Goal: Information Seeking & Learning: Learn about a topic

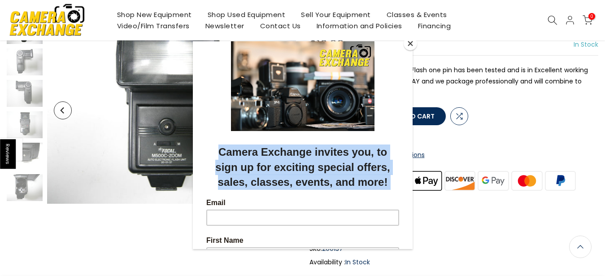
scroll to position [88, 0]
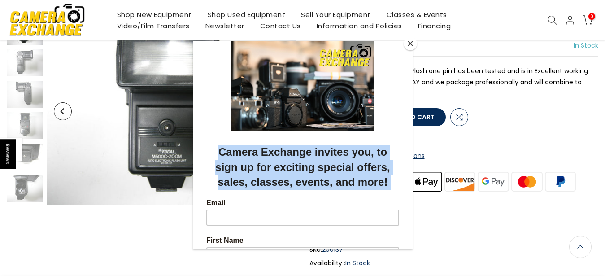
drag, startPoint x: 475, startPoint y: 156, endPoint x: 408, endPoint y: 45, distance: 128.8
click at [408, 45] on html "**********" at bounding box center [303, 195] width 220 height 309
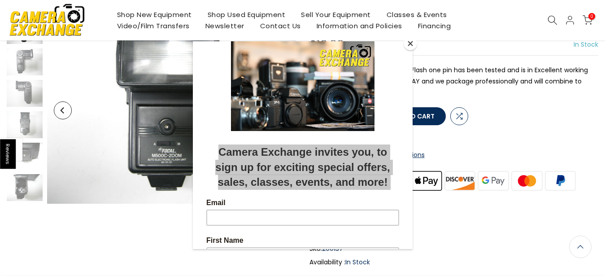
click at [409, 46] on button "Close" at bounding box center [410, 43] width 13 height 13
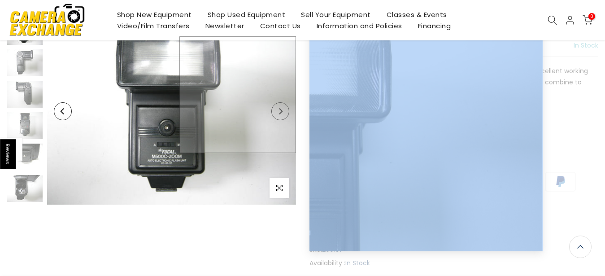
scroll to position [88, 0]
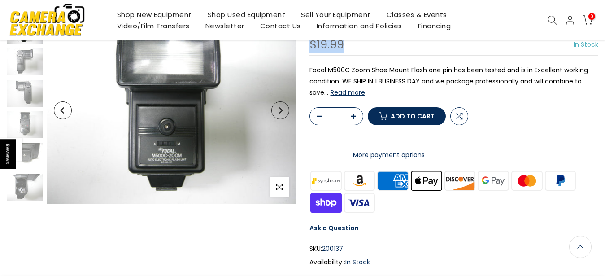
drag, startPoint x: 216, startPoint y: 4, endPoint x: 285, endPoint y: 110, distance: 126.4
click at [285, 110] on div "Sold out Pre order Pre-owned Click to enlarge Focal M500C Zoom Shoe Mount Flash…" at bounding box center [302, 184] width 605 height 334
click at [285, 110] on button "Next" at bounding box center [280, 110] width 18 height 18
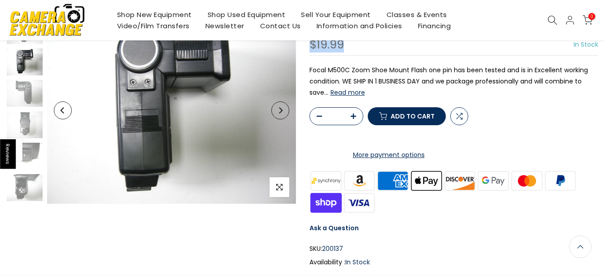
scroll to position [88, 0]
click at [285, 110] on button "Next" at bounding box center [280, 110] width 18 height 18
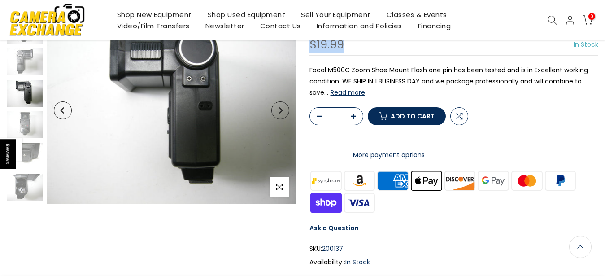
click at [285, 110] on button "Next" at bounding box center [280, 110] width 18 height 18
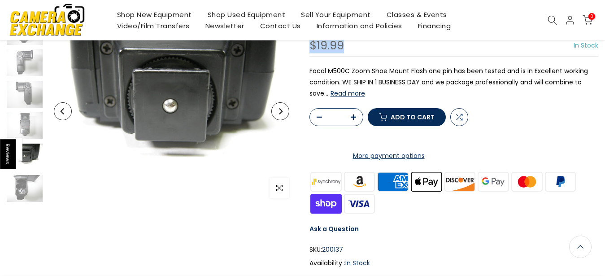
scroll to position [88, 0]
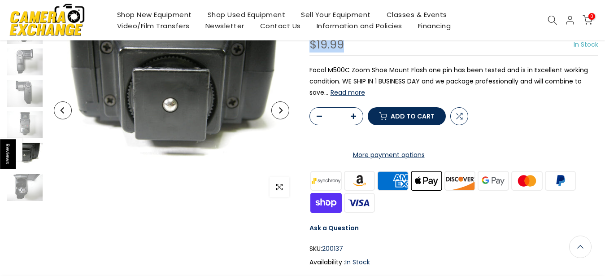
click at [285, 110] on button "Next" at bounding box center [280, 110] width 18 height 18
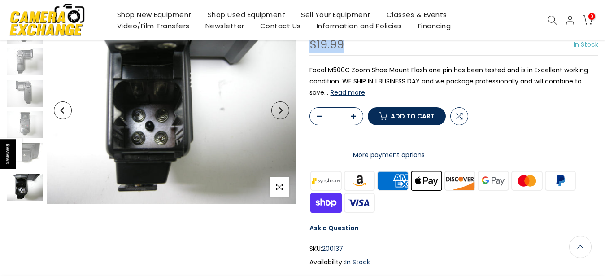
click at [285, 110] on button "Next" at bounding box center [280, 110] width 18 height 18
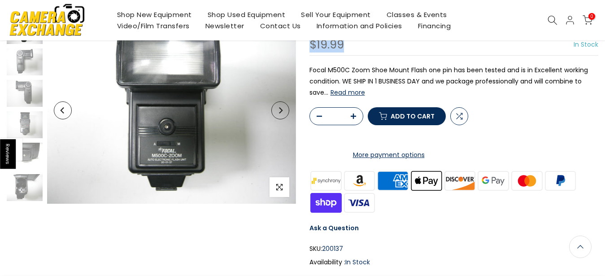
click at [285, 110] on button "Next" at bounding box center [280, 110] width 18 height 18
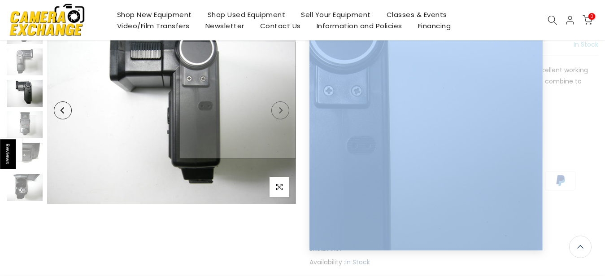
scroll to position [88, 0]
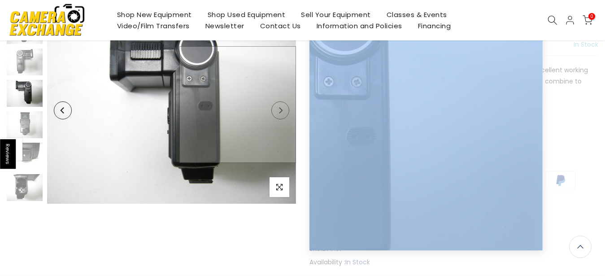
click at [185, 75] on div at bounding box center [171, 110] width 249 height 187
click at [185, 73] on img at bounding box center [171, 110] width 249 height 187
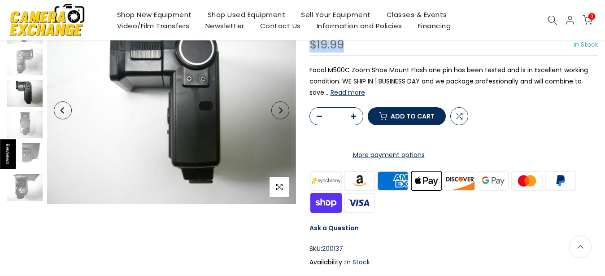
click at [279, 184] on div "Sold out Pre order Pre-owned Click to enlarge" at bounding box center [171, 110] width 249 height 187
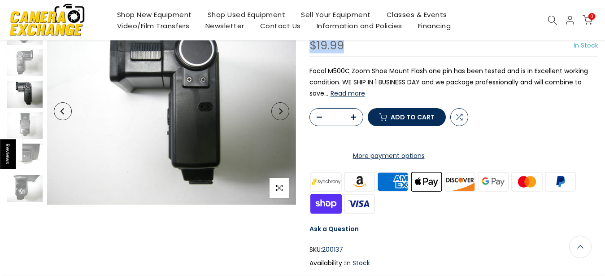
click at [279, 184] on icon "button" at bounding box center [279, 187] width 6 height 7
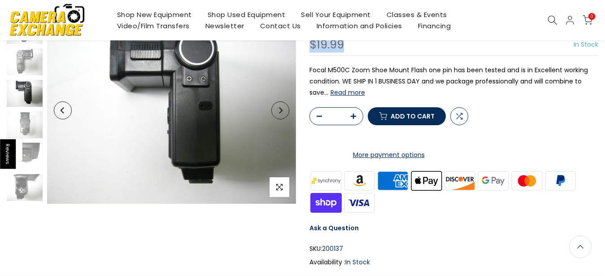
click at [279, 184] on div at bounding box center [171, 110] width 249 height 187
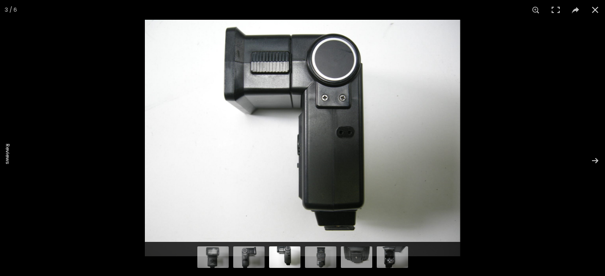
click at [350, 129] on div at bounding box center [447, 158] width 605 height 276
click at [350, 129] on img at bounding box center [302, 138] width 315 height 236
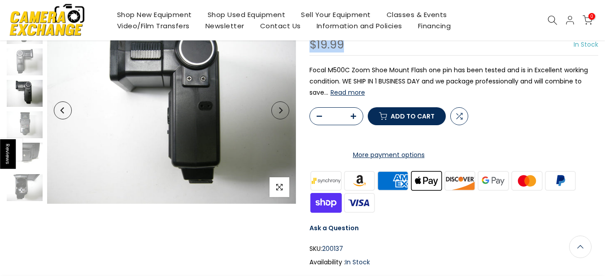
click at [282, 112] on body "Reviews Skip to content Free Shipping for most orders over $100 - EXCLUDES Smok…" at bounding box center [302, 50] width 605 height 276
click at [282, 112] on icon "Next" at bounding box center [280, 110] width 6 height 6
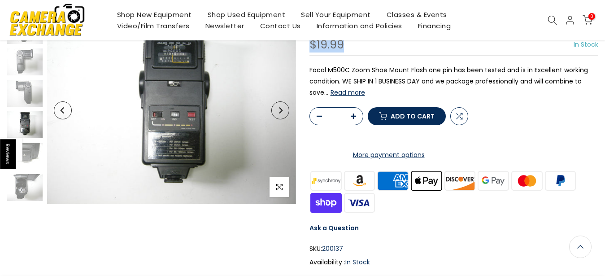
click at [282, 112] on icon "Next" at bounding box center [280, 110] width 6 height 6
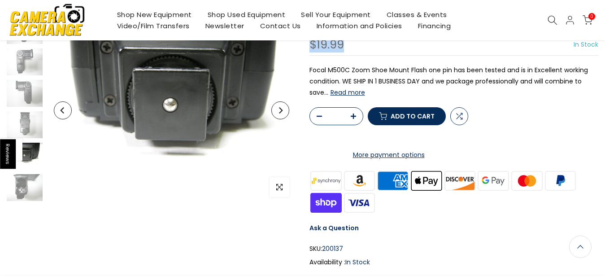
click at [282, 112] on icon "Next" at bounding box center [280, 110] width 6 height 6
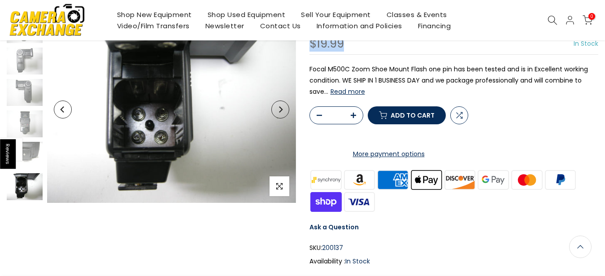
scroll to position [88, 0]
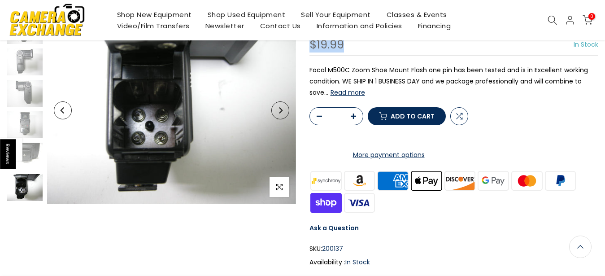
click at [282, 112] on icon "Next" at bounding box center [280, 110] width 6 height 6
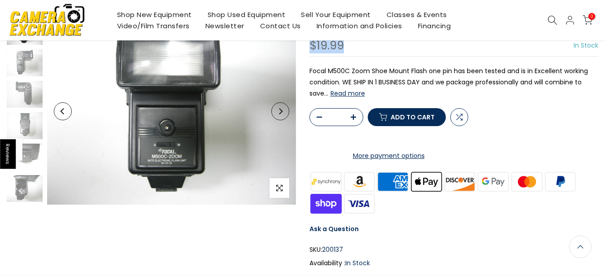
scroll to position [88, 0]
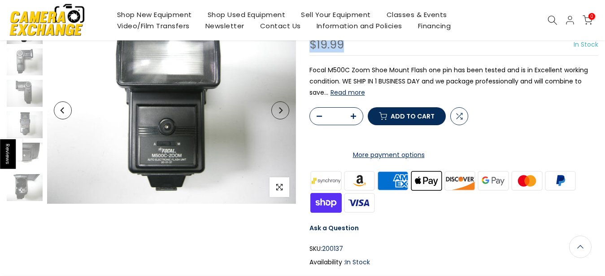
click at [282, 112] on icon "Next" at bounding box center [280, 110] width 6 height 6
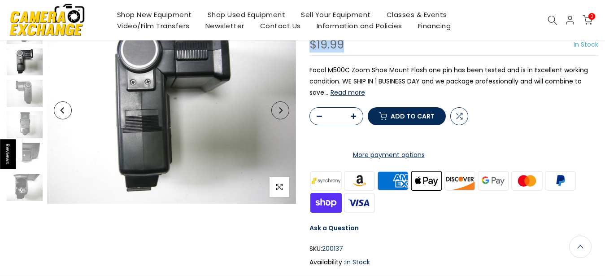
click at [282, 112] on icon "Next" at bounding box center [280, 110] width 6 height 6
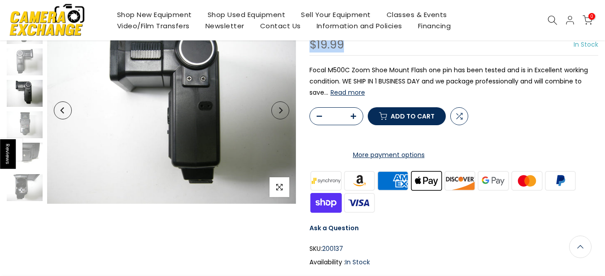
click at [282, 112] on icon "Next" at bounding box center [280, 110] width 6 height 6
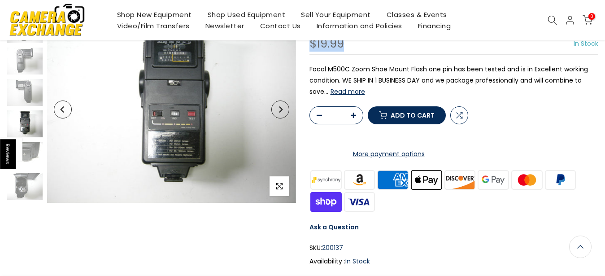
scroll to position [88, 0]
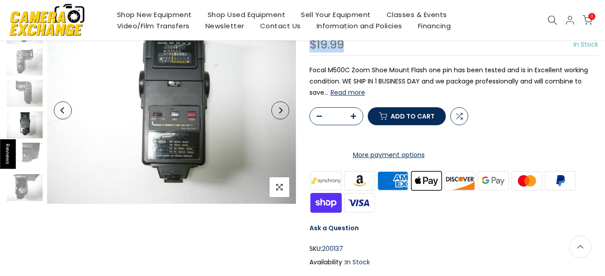
click at [282, 112] on icon "Next" at bounding box center [280, 110] width 6 height 6
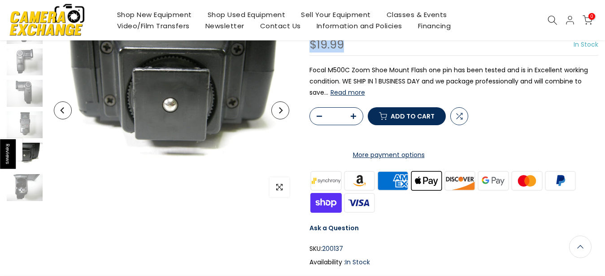
click at [282, 112] on icon "Next" at bounding box center [280, 110] width 6 height 6
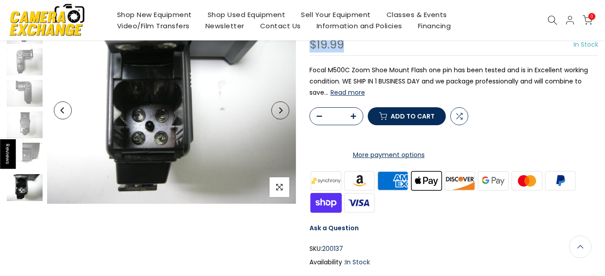
click at [282, 112] on icon "Next" at bounding box center [280, 110] width 6 height 6
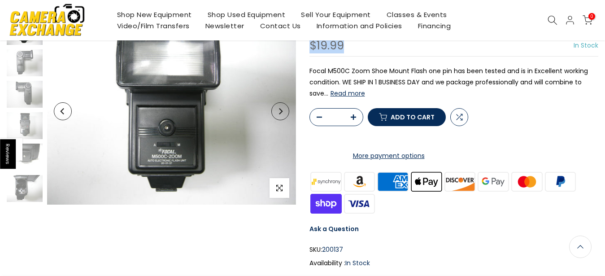
scroll to position [88, 0]
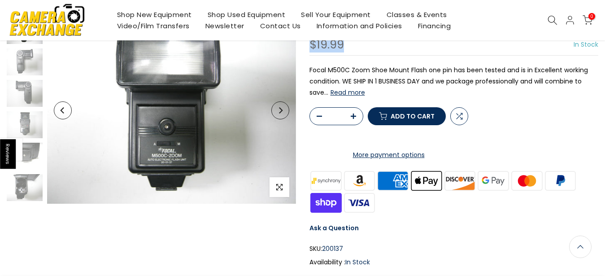
click at [282, 112] on icon "Next" at bounding box center [280, 110] width 6 height 6
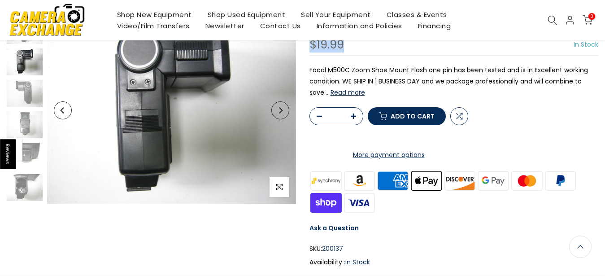
click at [282, 112] on icon "Next" at bounding box center [280, 110] width 6 height 6
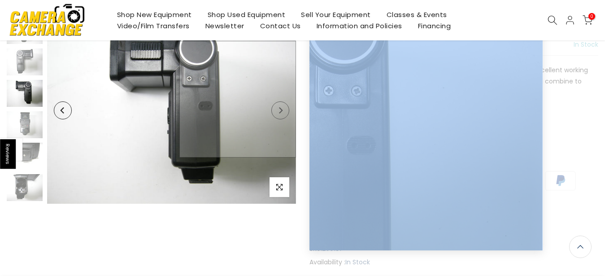
click at [292, 0] on html "Reviews Skip to content Free Shipping for most orders over $100 - EXCLUDES Smok…" at bounding box center [302, 50] width 605 height 276
